Goal: Information Seeking & Learning: Check status

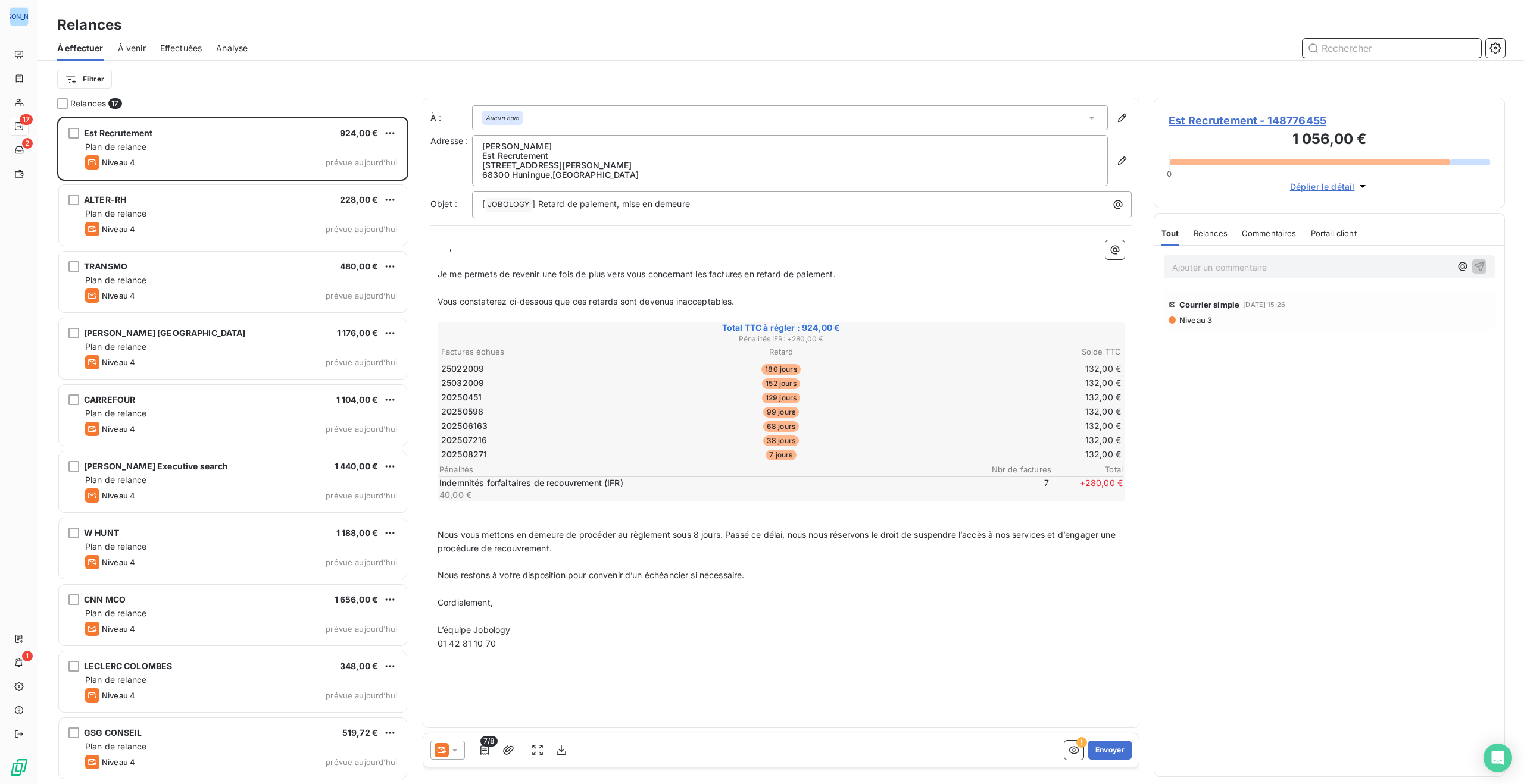
scroll to position [668, 351]
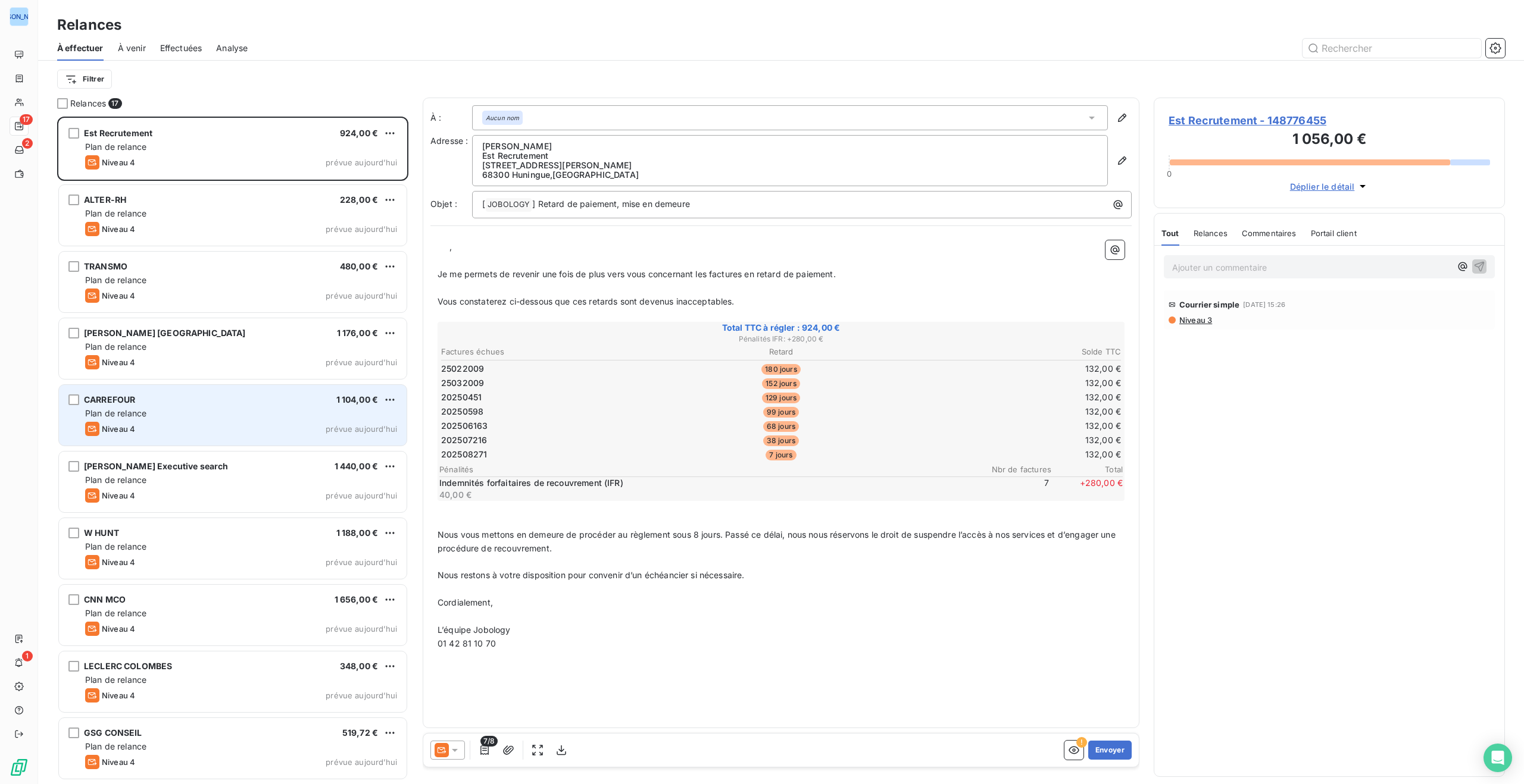
click at [245, 402] on div "CARREFOUR 1 104,00 €" at bounding box center [241, 400] width 312 height 11
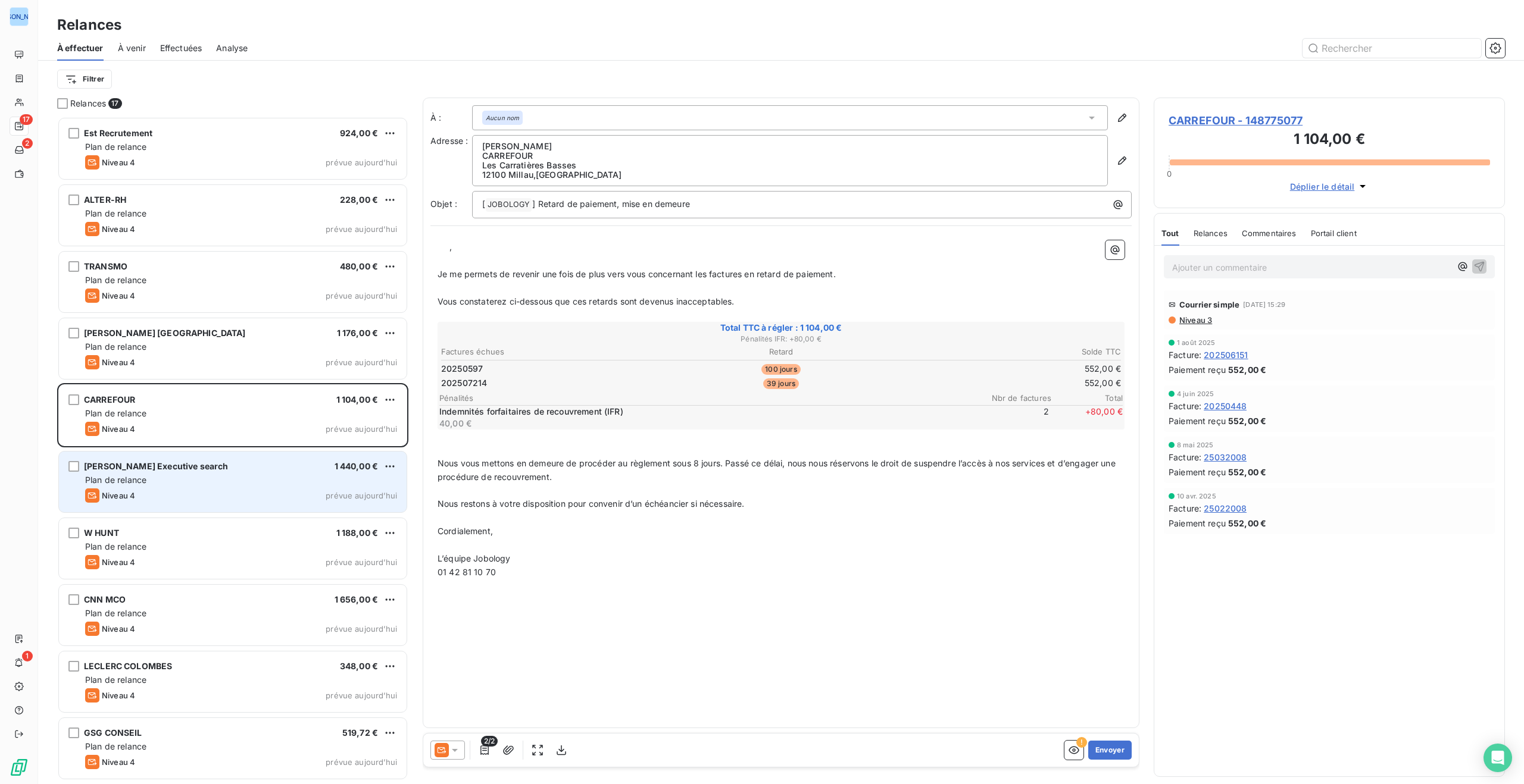
click at [251, 474] on div "Plan de relance" at bounding box center [241, 480] width 312 height 12
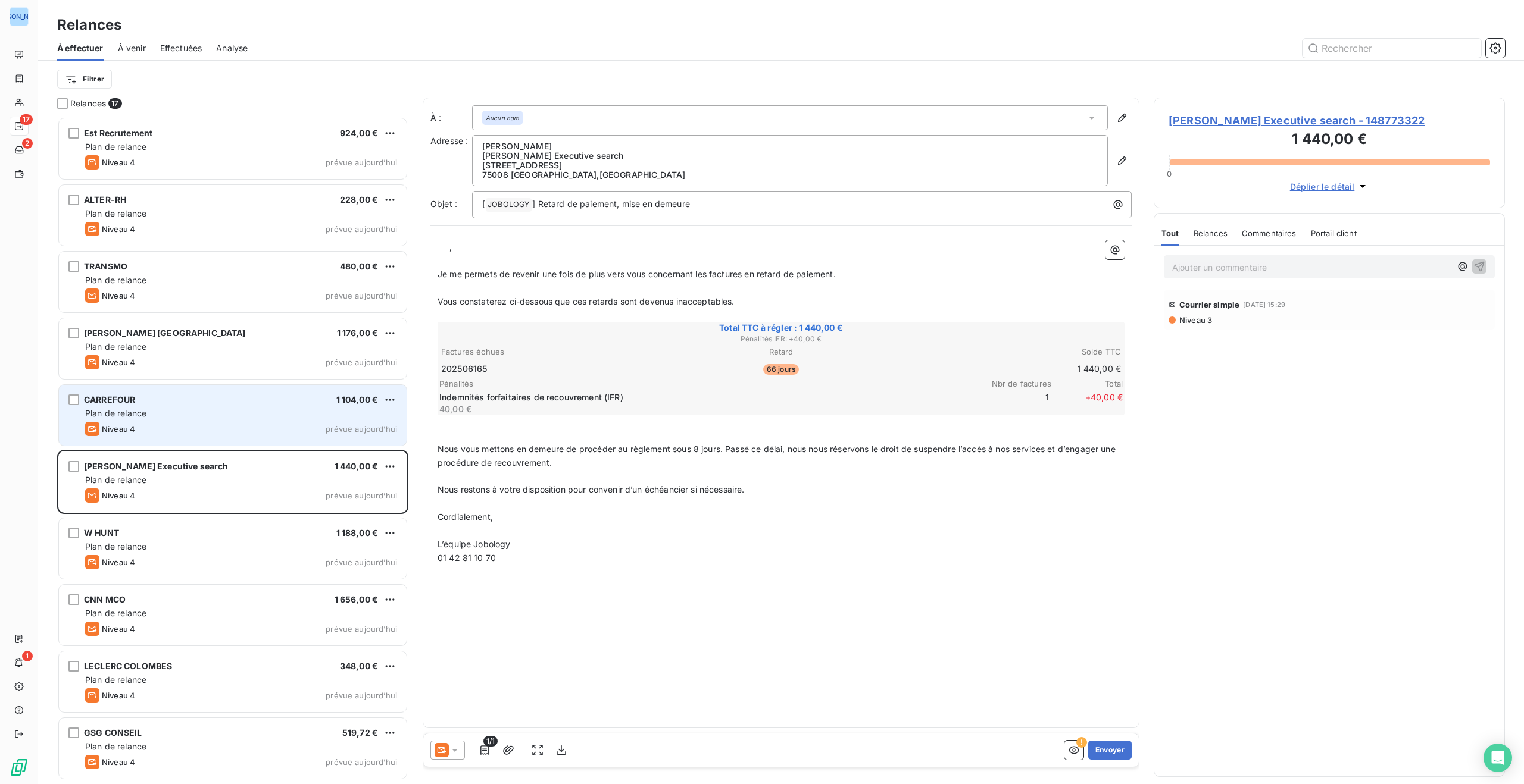
click at [245, 422] on div "Niveau 4 prévue aujourd’hui" at bounding box center [241, 429] width 312 height 14
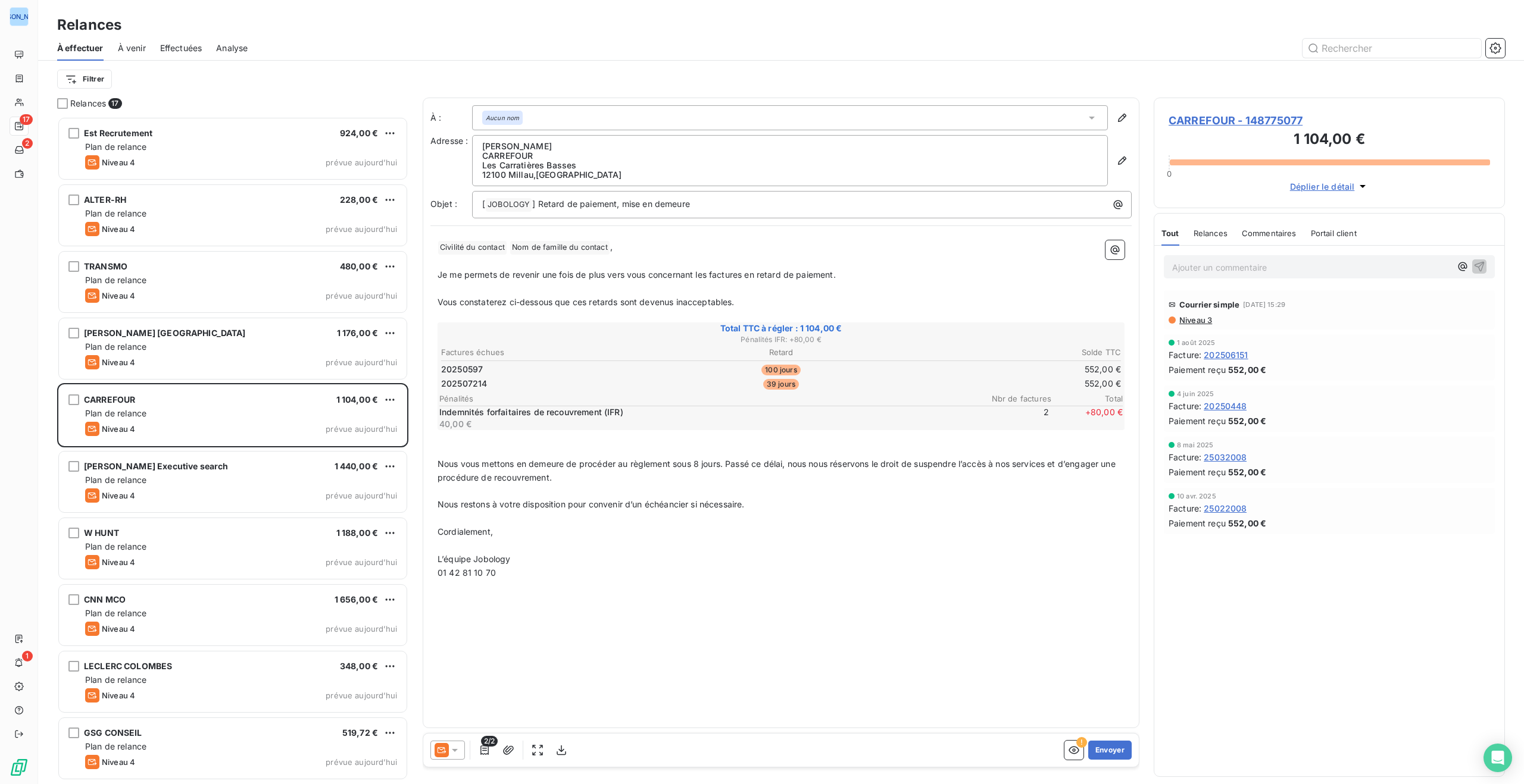
scroll to position [668, 351]
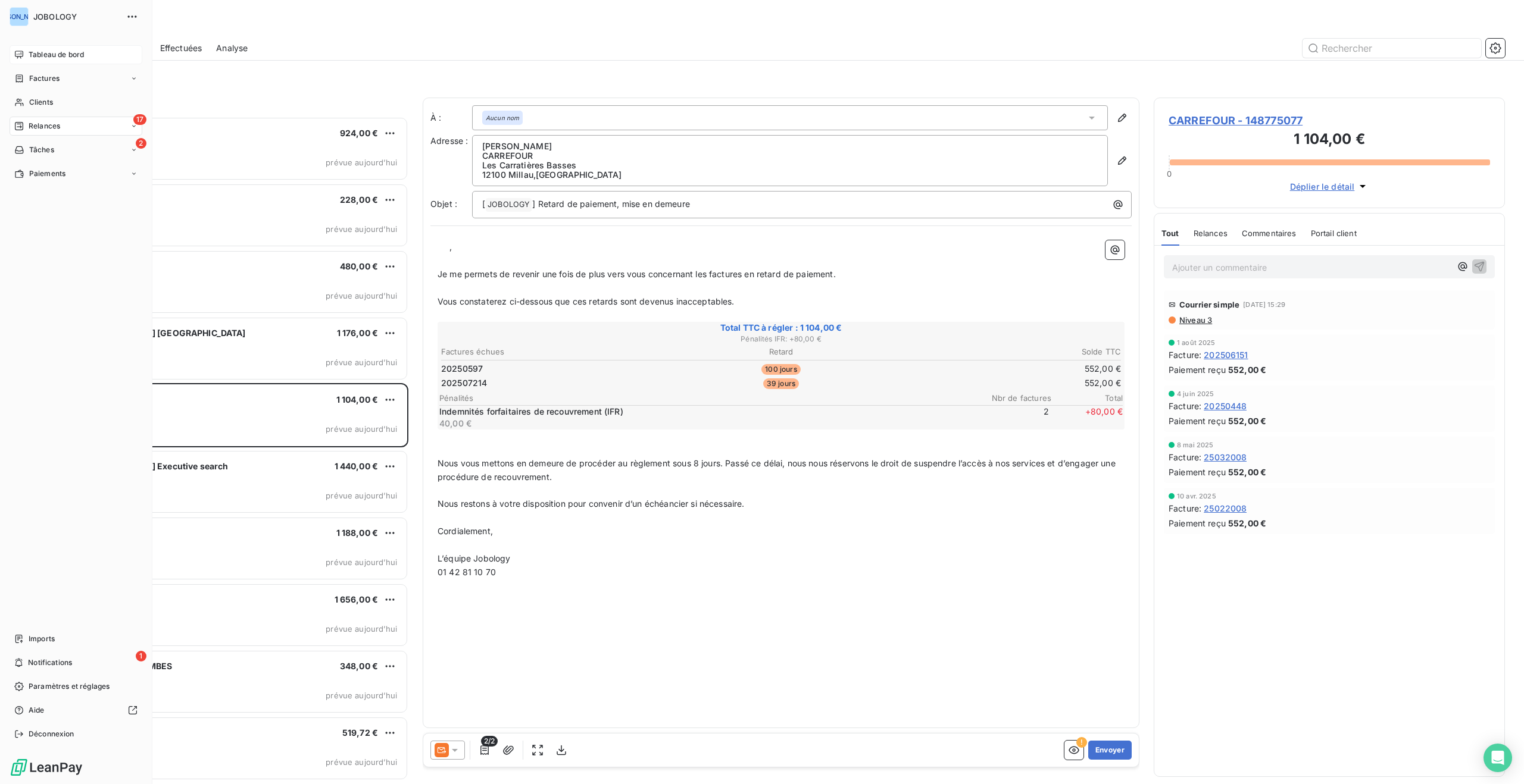
click at [28, 51] on span "Tableau de bord" at bounding box center [56, 54] width 56 height 11
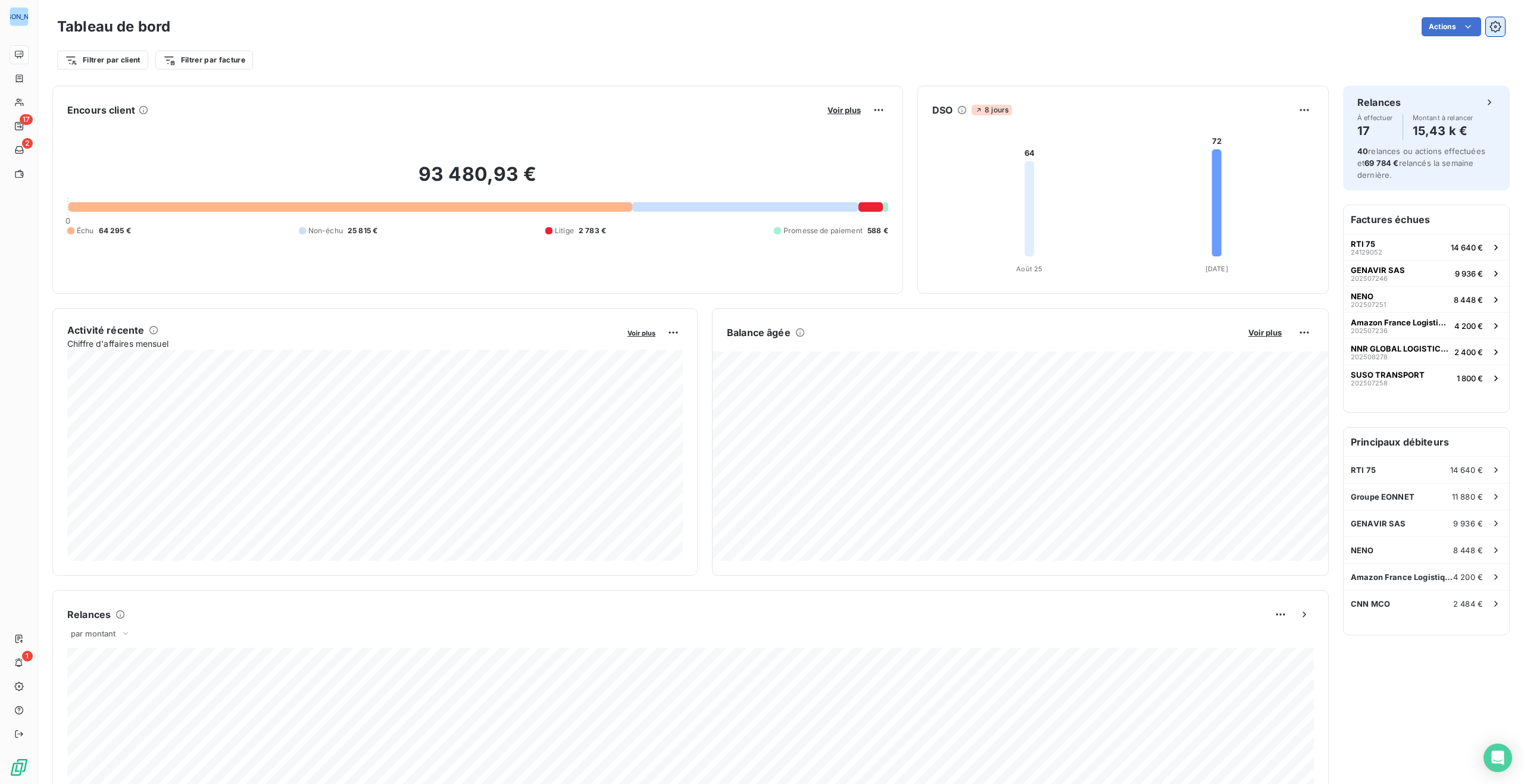
click at [1494, 21] on icon "button" at bounding box center [1494, 26] width 11 height 11
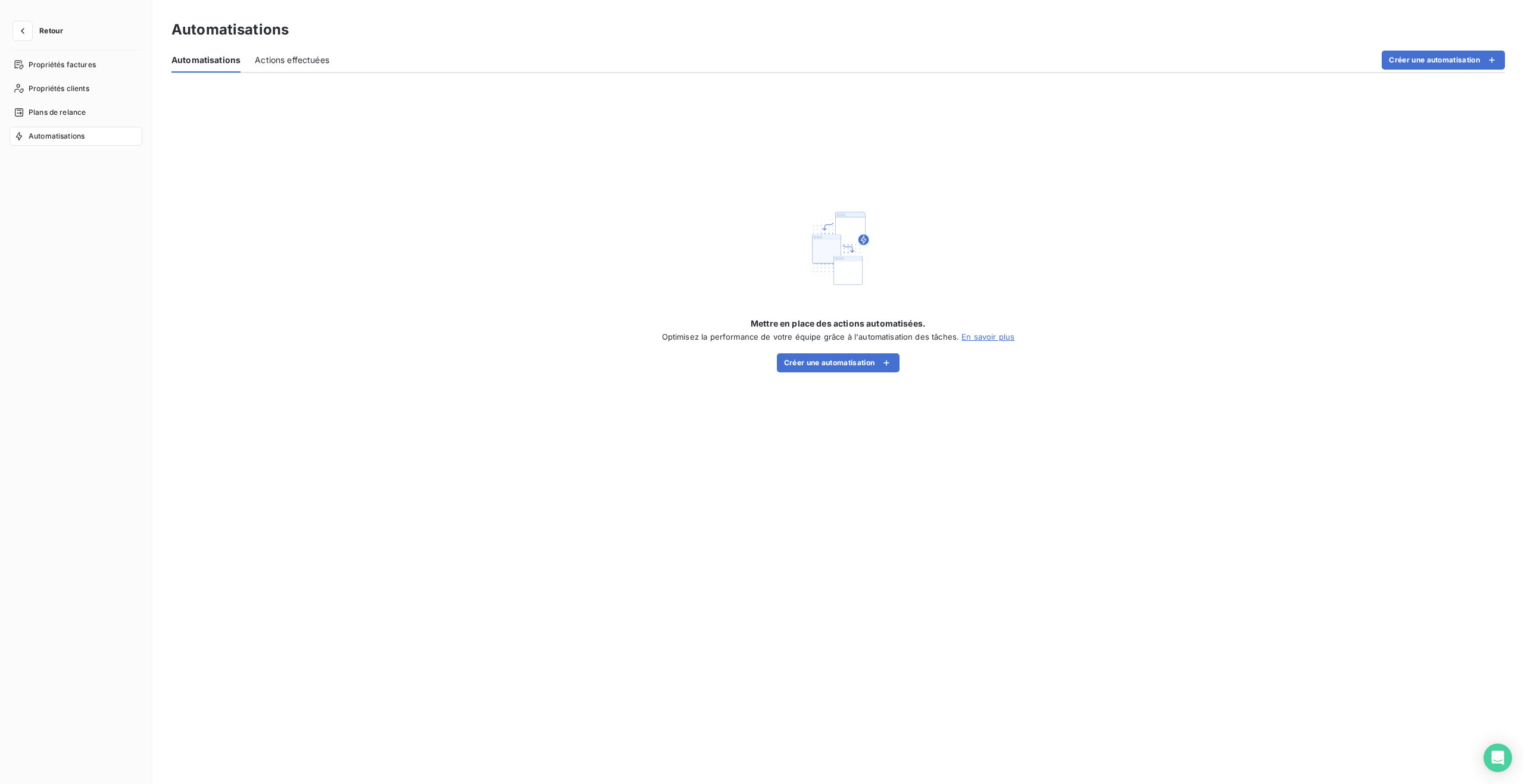
click at [258, 58] on span "Actions effectuées" at bounding box center [292, 60] width 74 height 12
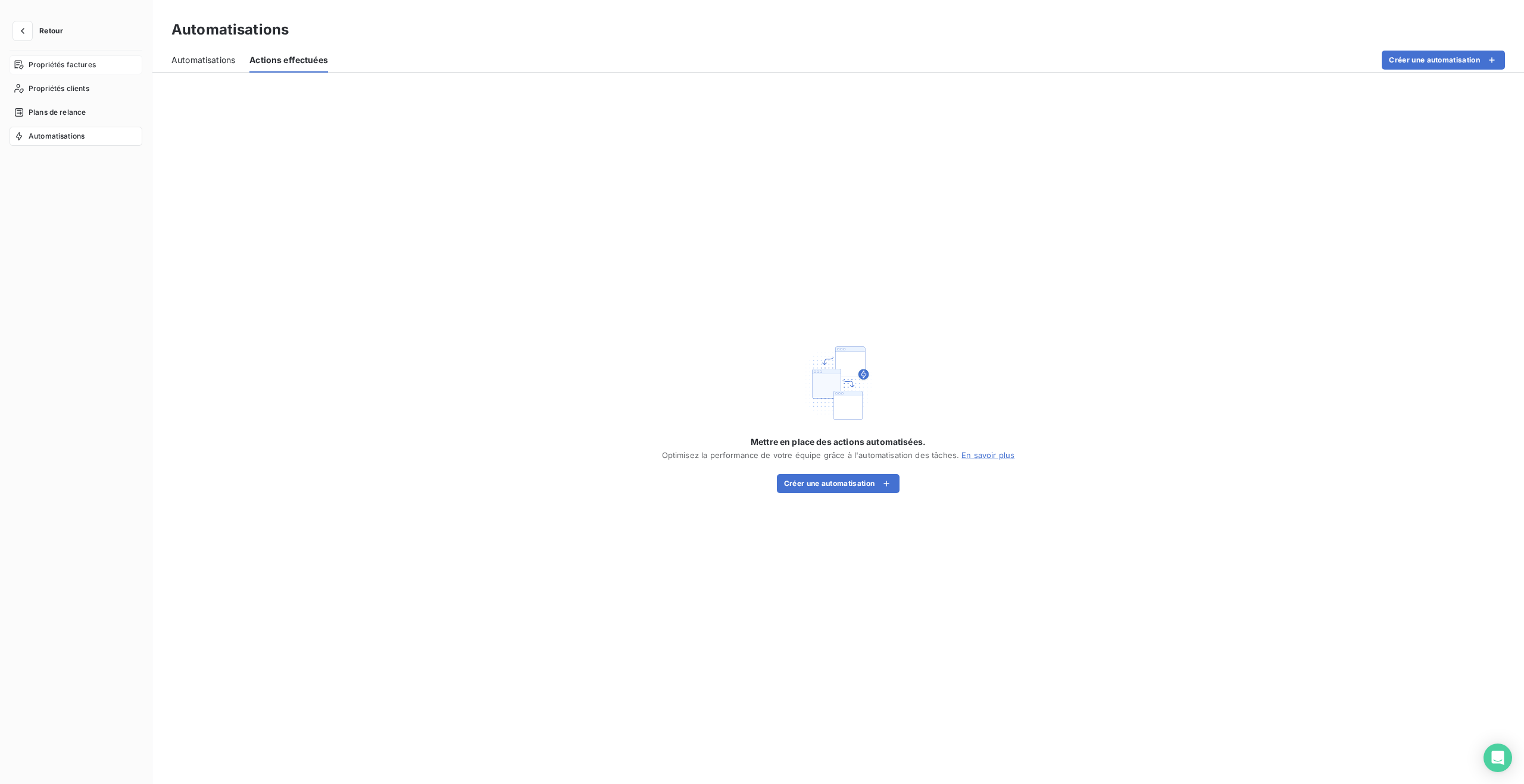
click at [83, 63] on span "Propriétés factures" at bounding box center [62, 65] width 67 height 11
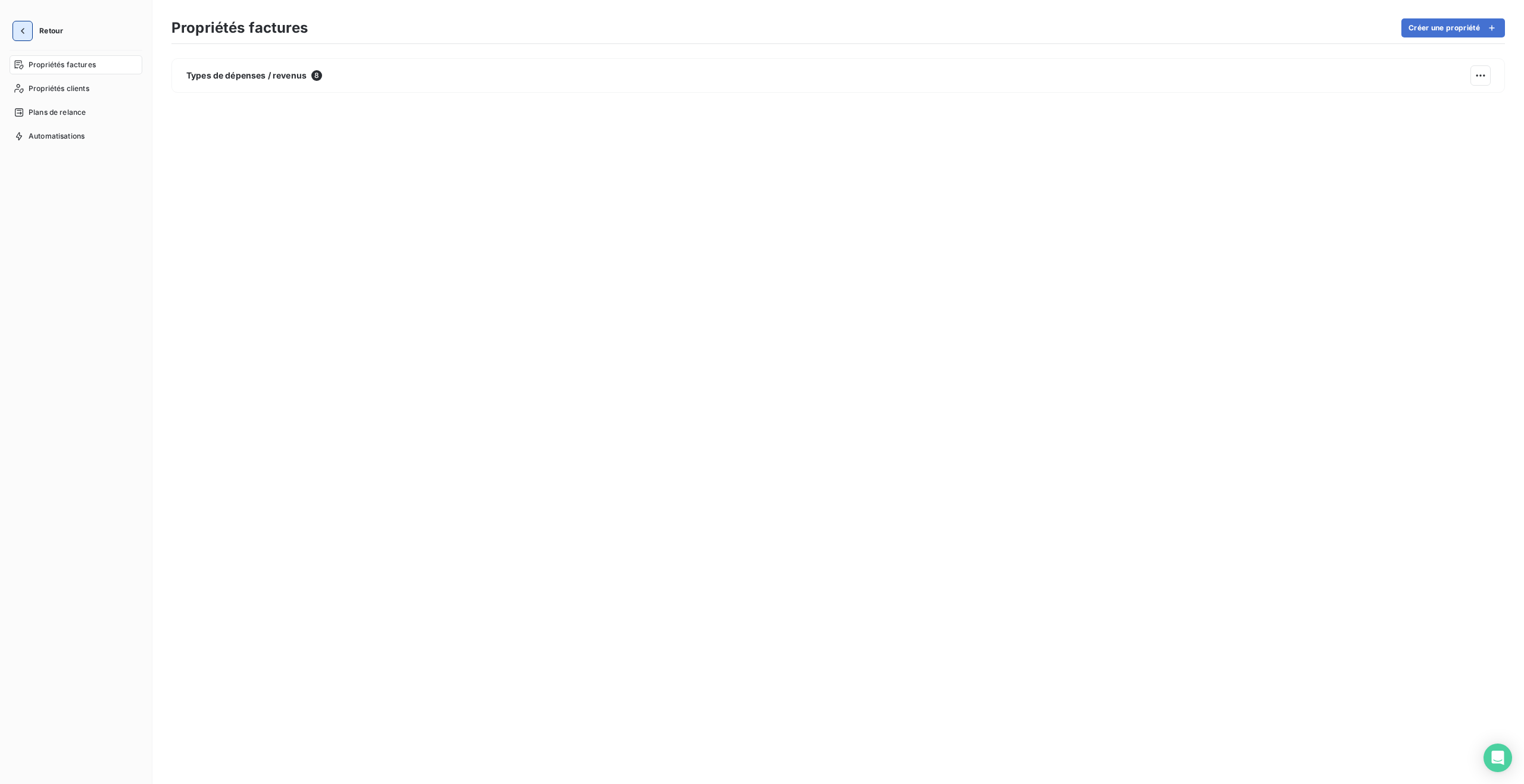
click at [23, 29] on icon "button" at bounding box center [23, 30] width 4 height 6
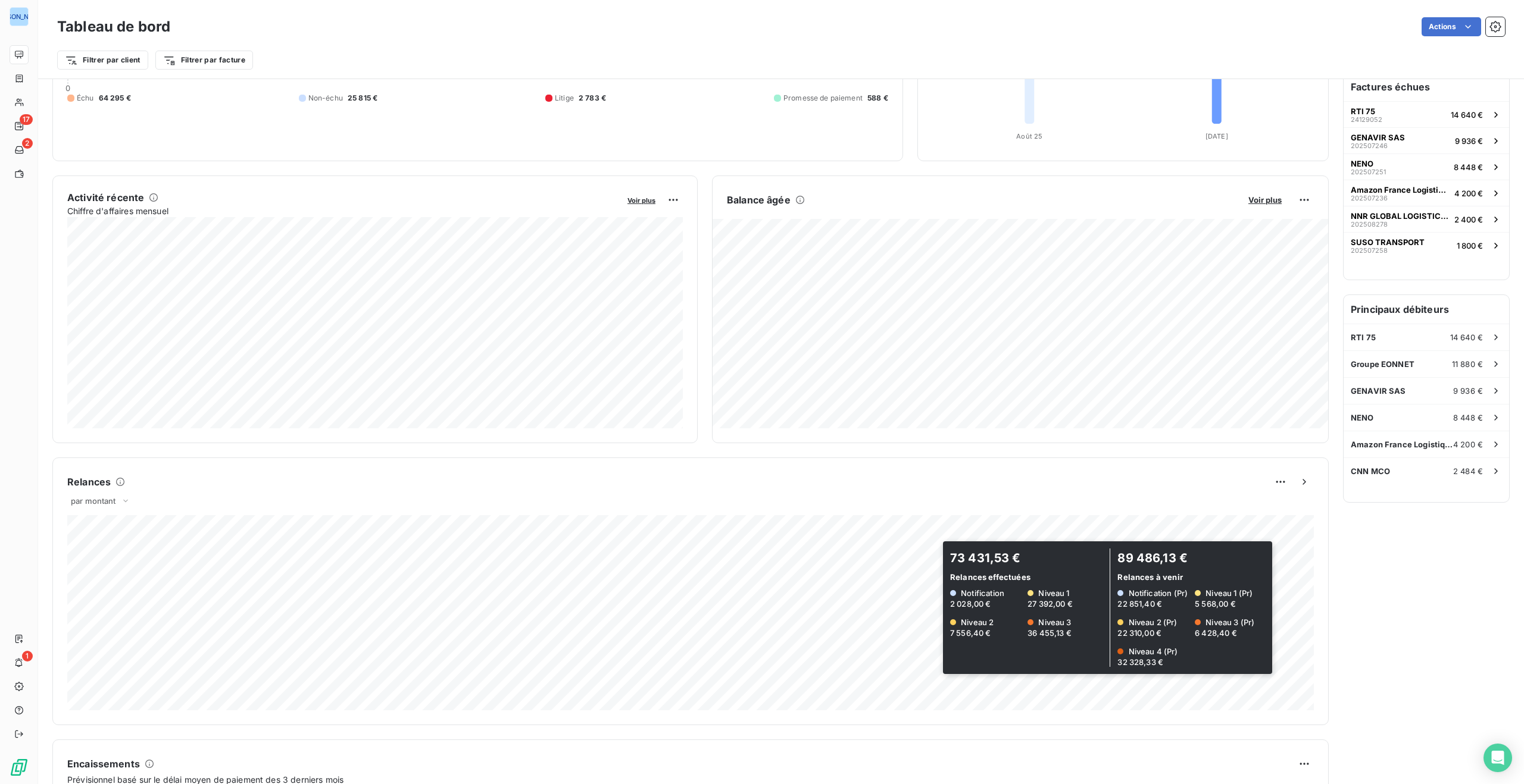
scroll to position [63, 0]
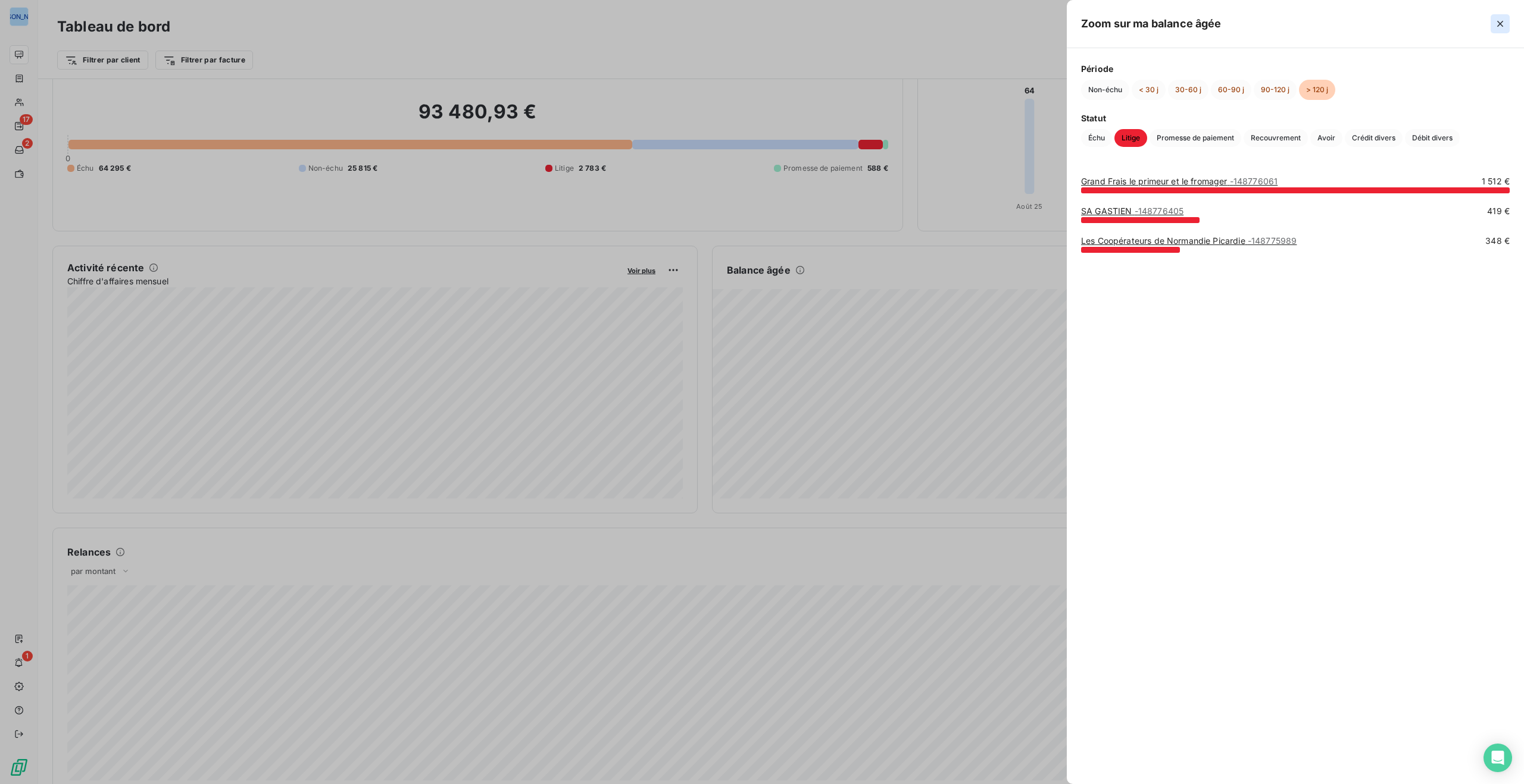
click at [1500, 22] on icon "button" at bounding box center [1500, 24] width 12 height 12
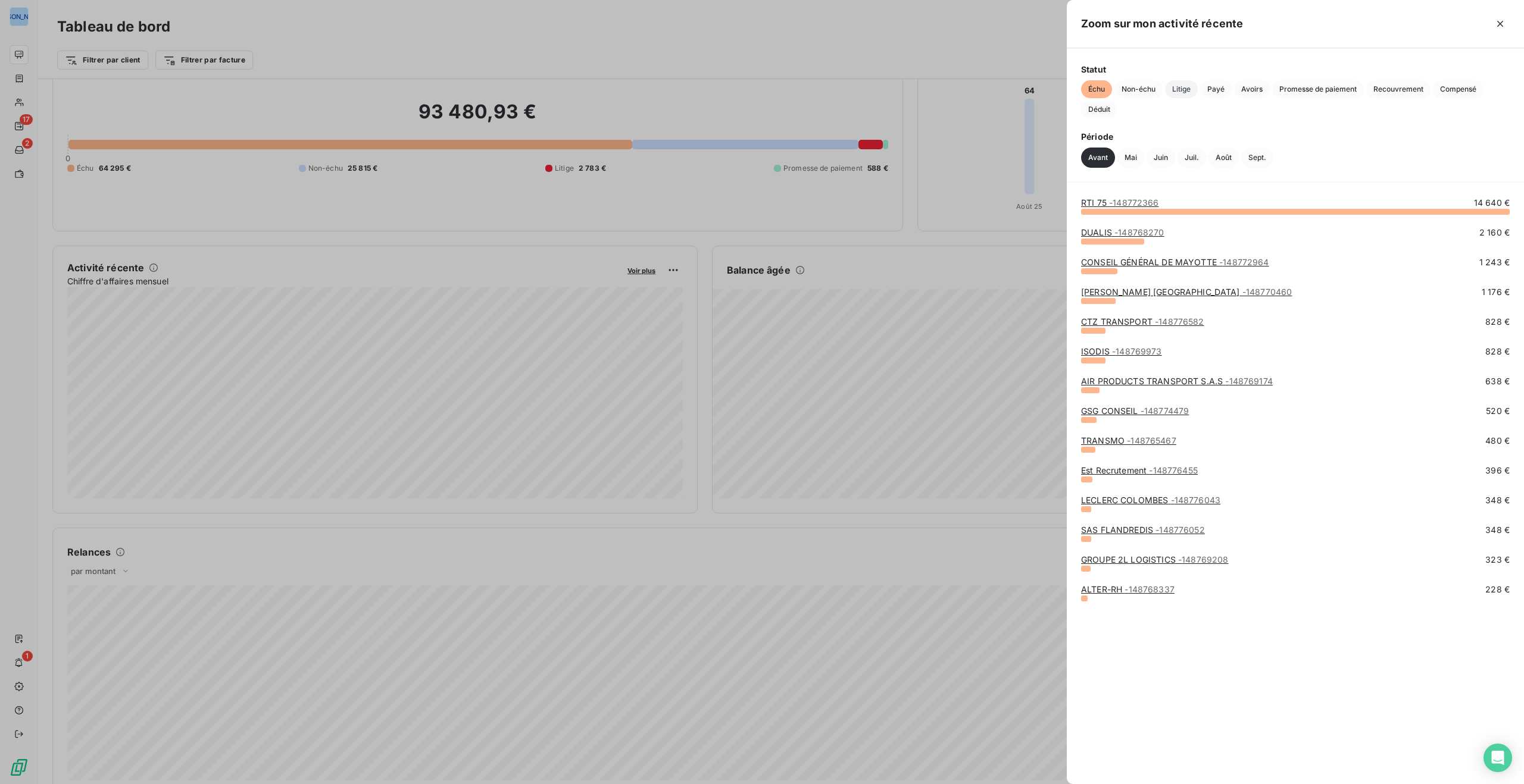
click at [1180, 89] on span "Litige" at bounding box center [1181, 89] width 33 height 18
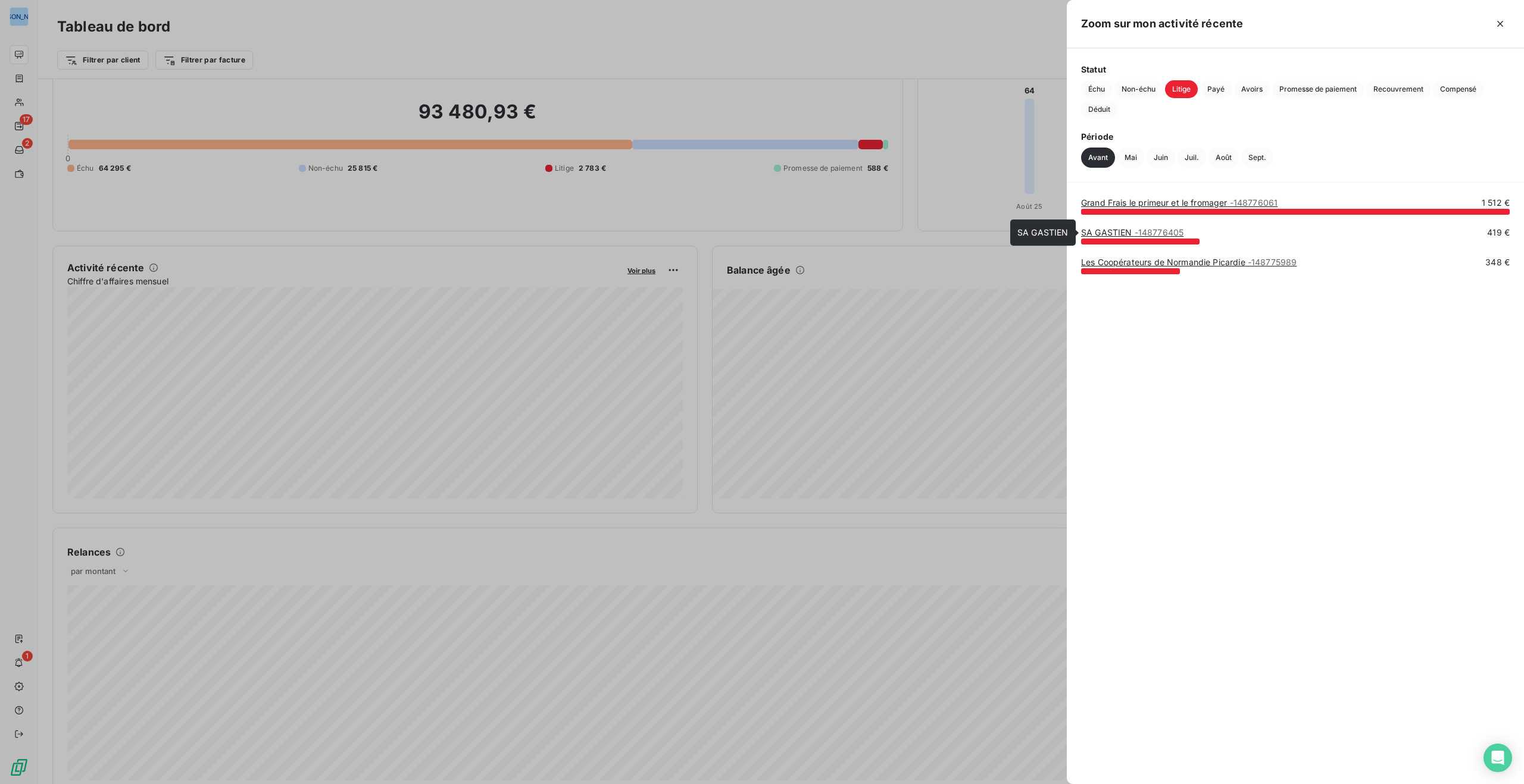
click at [1147, 232] on span "- 148776405" at bounding box center [1159, 232] width 49 height 10
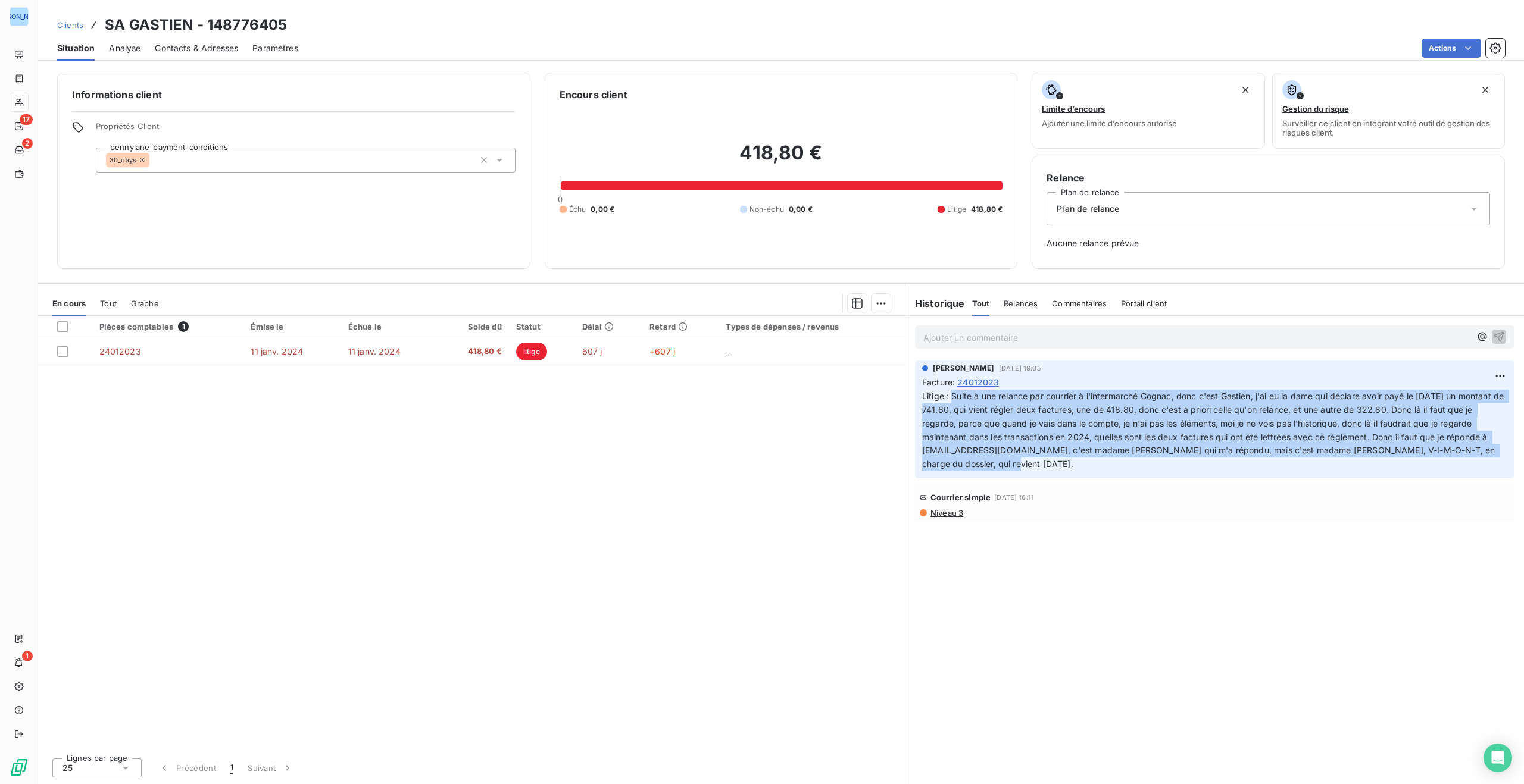
drag, startPoint x: 962, startPoint y: 399, endPoint x: 1077, endPoint y: 470, distance: 135.2
click at [1077, 472] on div "Philippe MEJANE 5 sept. 2025, 18:05 Facture : 24012023 Litige : Suite à une rel…" at bounding box center [1215, 419] width 599 height 118
click at [1100, 434] on span "Litige : Suite à une relance par courrier à l'intermarché Cognac, donc c'est Ga…" at bounding box center [1214, 430] width 584 height 78
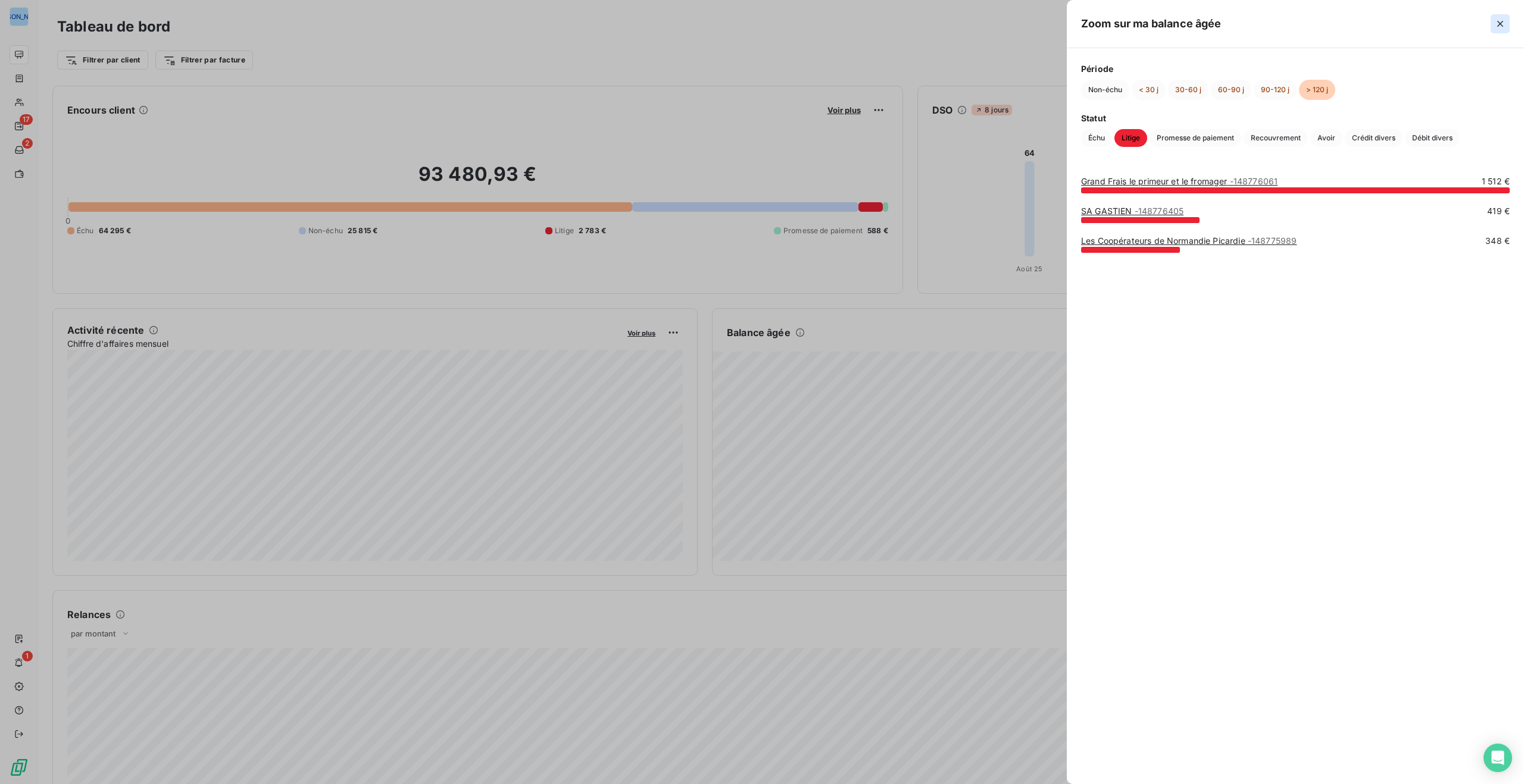
click at [1499, 22] on icon "button" at bounding box center [1499, 23] width 6 height 6
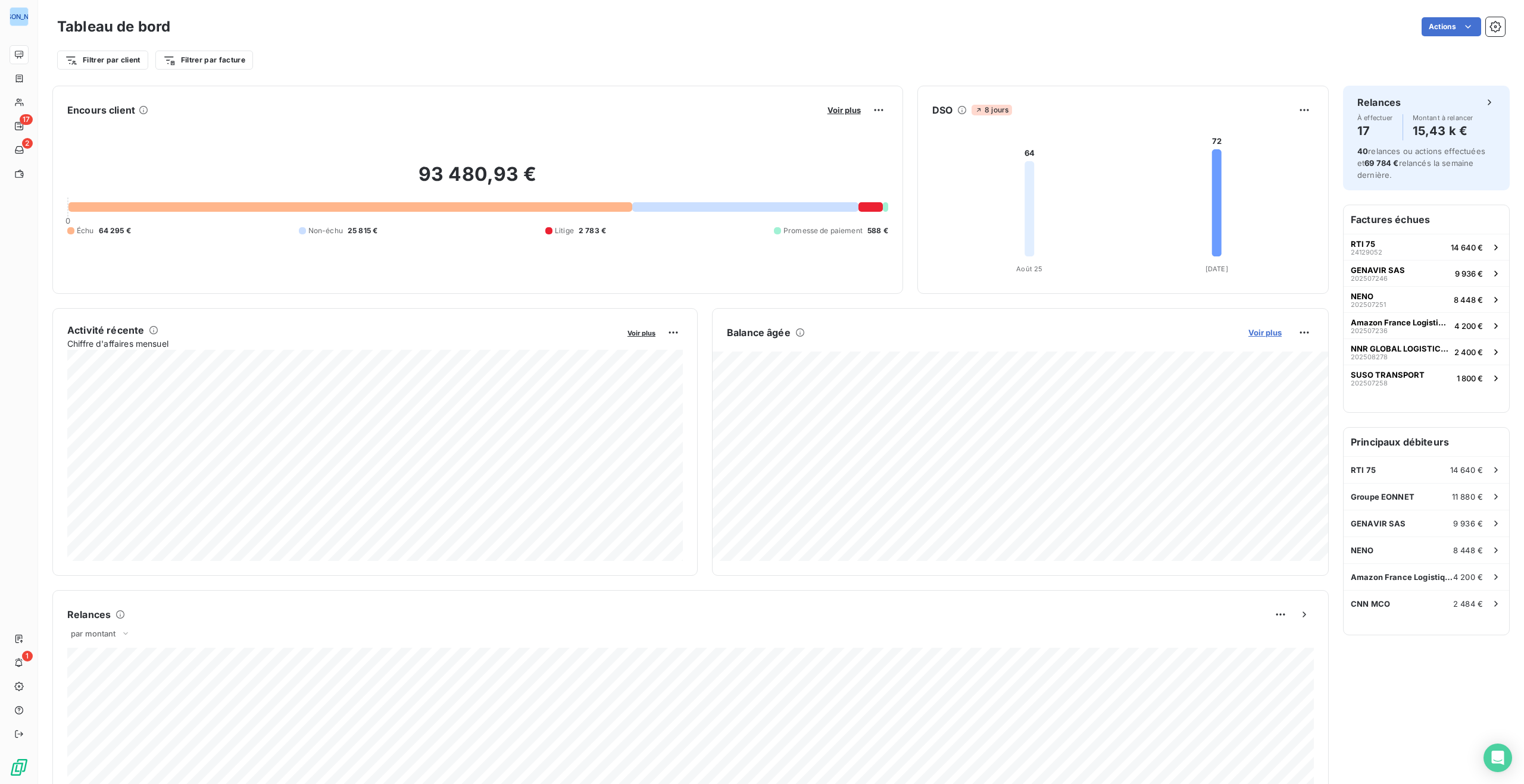
click at [1259, 332] on span "Voir plus" at bounding box center [1265, 332] width 34 height 10
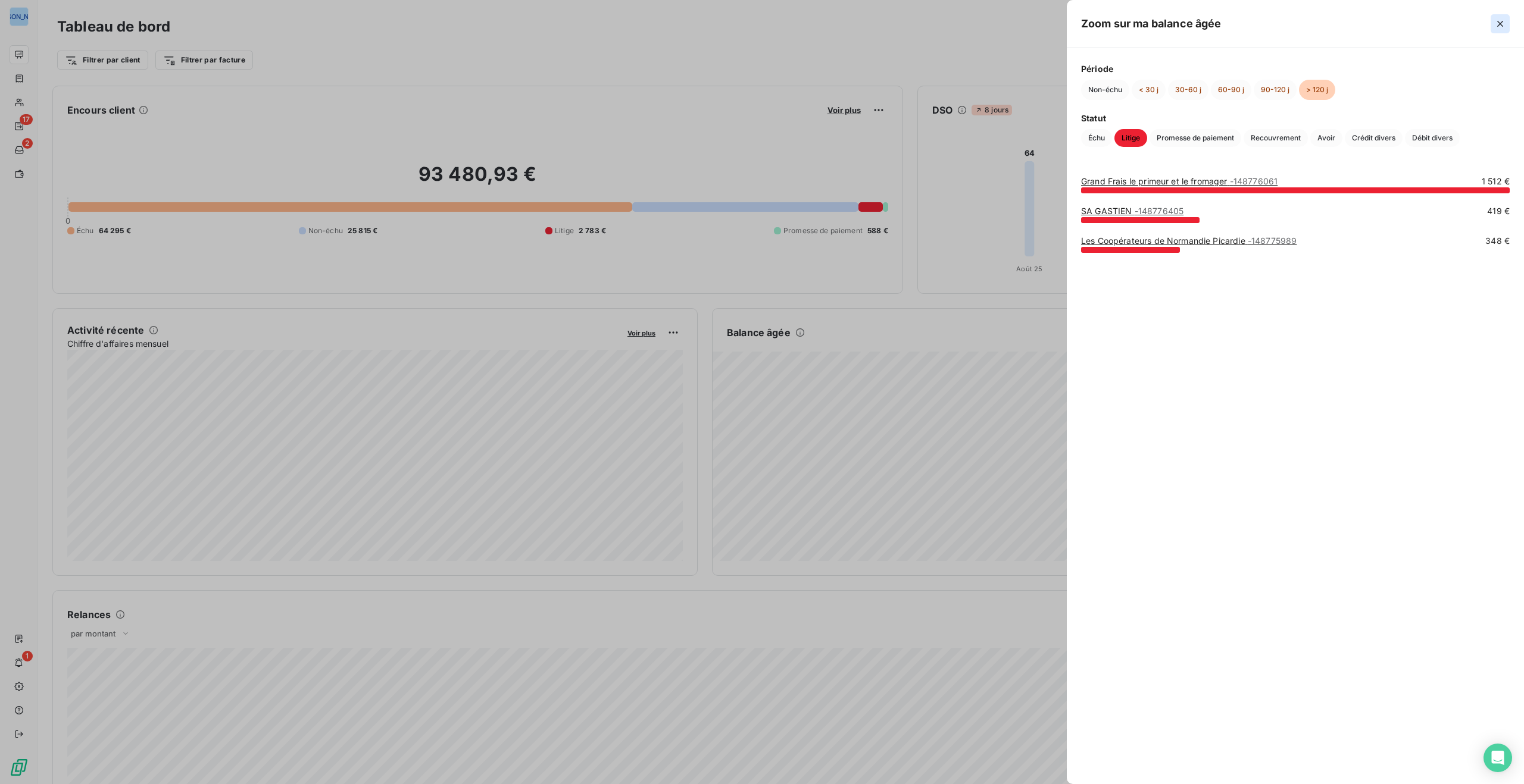
click at [1503, 23] on icon "button" at bounding box center [1500, 24] width 12 height 12
